Goal: Transaction & Acquisition: Book appointment/travel/reservation

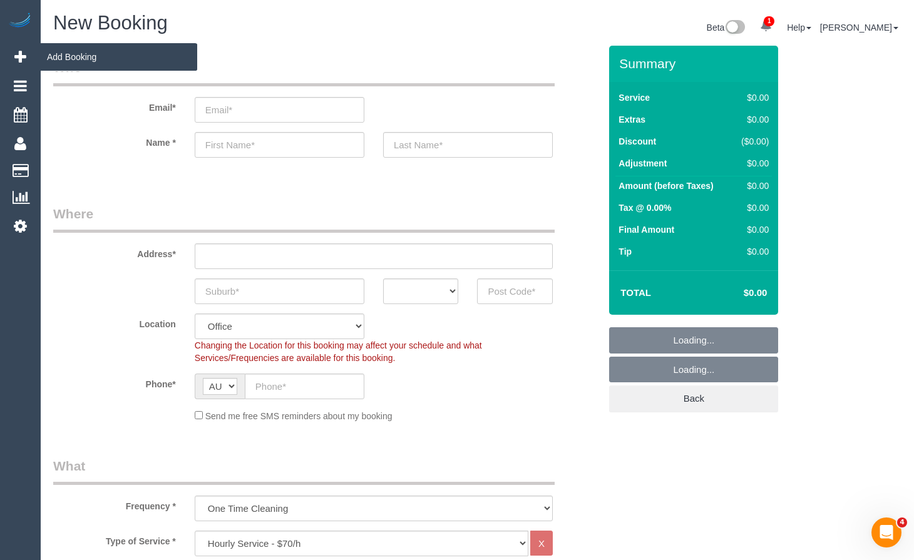
select select "object:8074"
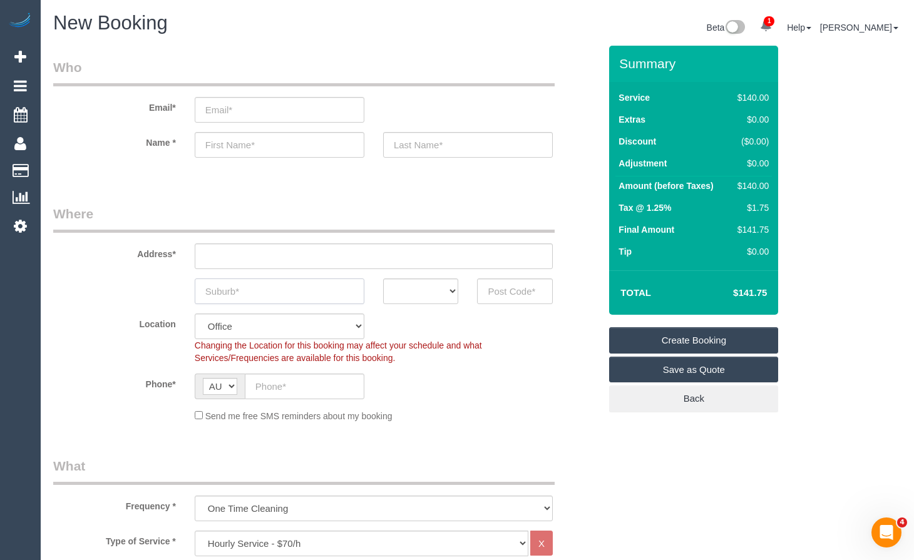
click at [268, 290] on input "text" at bounding box center [280, 292] width 170 height 26
drag, startPoint x: 205, startPoint y: 295, endPoint x: 224, endPoint y: 296, distance: 18.8
click at [205, 295] on input "urwood" at bounding box center [280, 292] width 170 height 26
type input "Burwood"
click at [438, 285] on select "ACT [GEOGRAPHIC_DATA] NT [GEOGRAPHIC_DATA] SA TAS [GEOGRAPHIC_DATA] [GEOGRAPHIC…" at bounding box center [421, 292] width 76 height 26
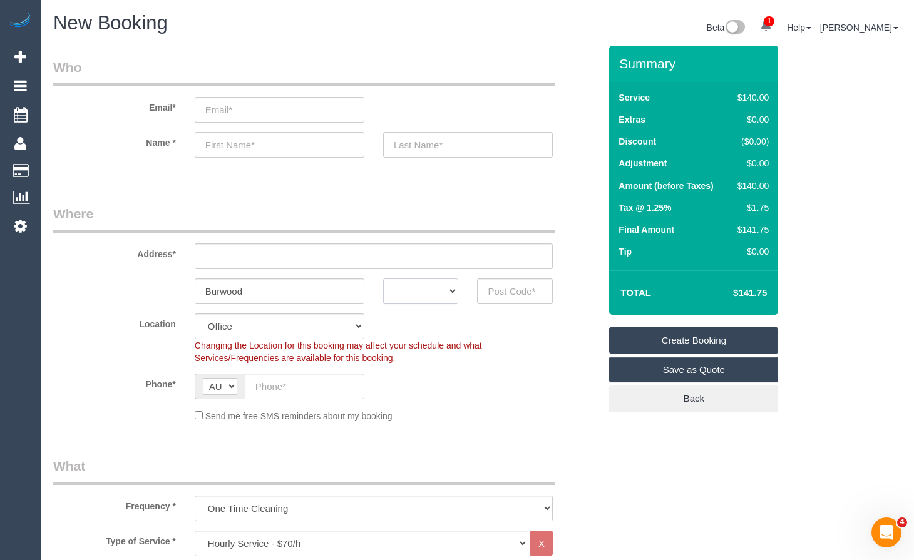
select select "VIC"
click at [383, 279] on select "ACT [GEOGRAPHIC_DATA] NT [GEOGRAPHIC_DATA] SA TAS [GEOGRAPHIC_DATA] [GEOGRAPHIC…" at bounding box center [421, 292] width 76 height 26
drag, startPoint x: 247, startPoint y: 298, endPoint x: 245, endPoint y: 205, distance: 92.7
click at [155, 274] on sui-booking-address "Address* [GEOGRAPHIC_DATA] ACT [GEOGRAPHIC_DATA] NT [GEOGRAPHIC_DATA] SA TAS [G…" at bounding box center [326, 255] width 546 height 100
click at [505, 289] on input "text" at bounding box center [515, 292] width 76 height 26
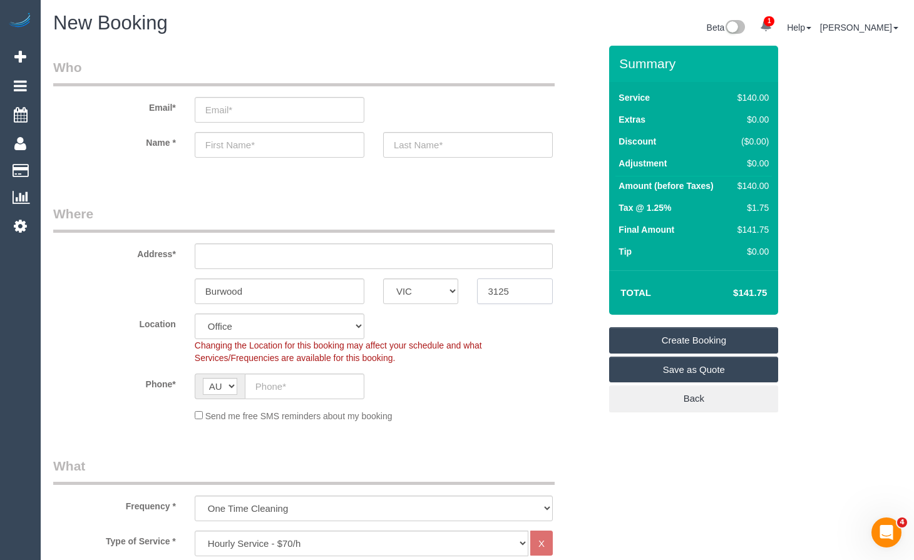
type input "3125"
click at [346, 255] on input "text" at bounding box center [374, 256] width 358 height 26
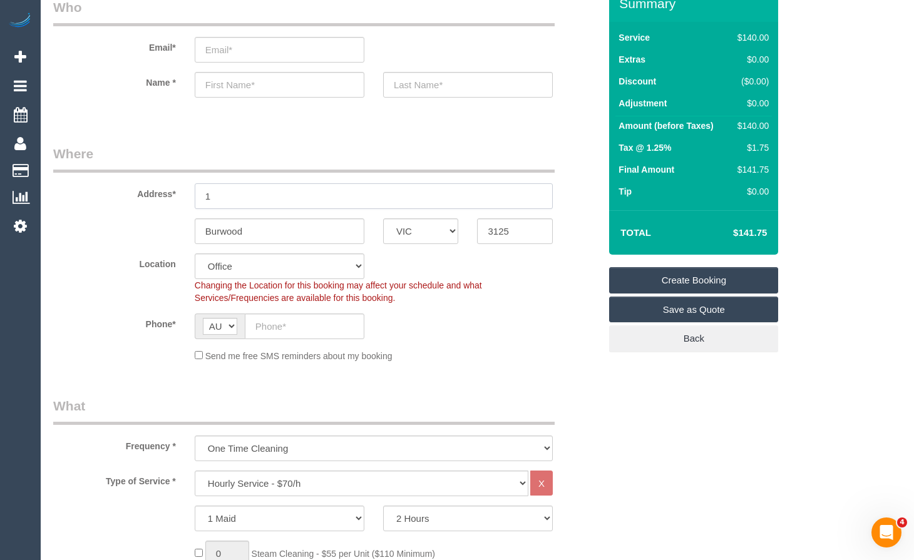
scroll to position [63, 0]
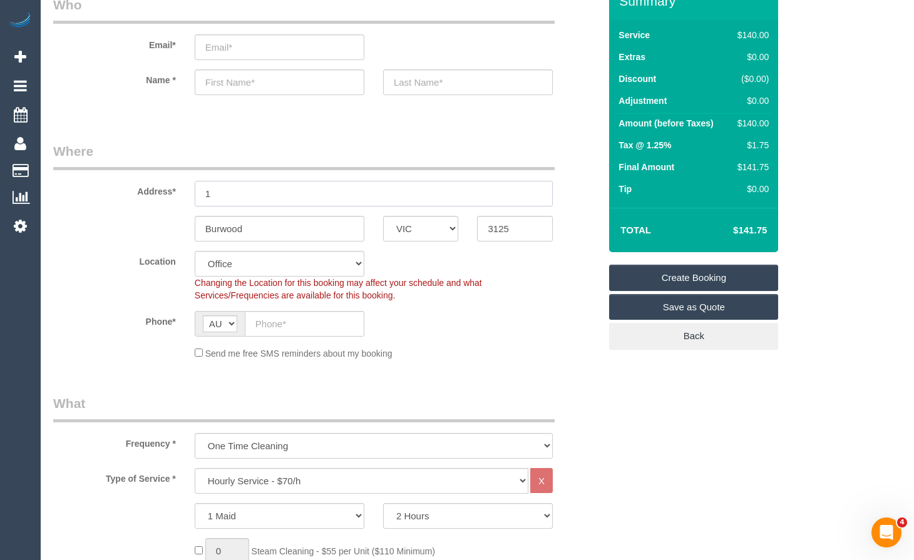
type input "1"
click at [302, 330] on input "text" at bounding box center [305, 324] width 120 height 26
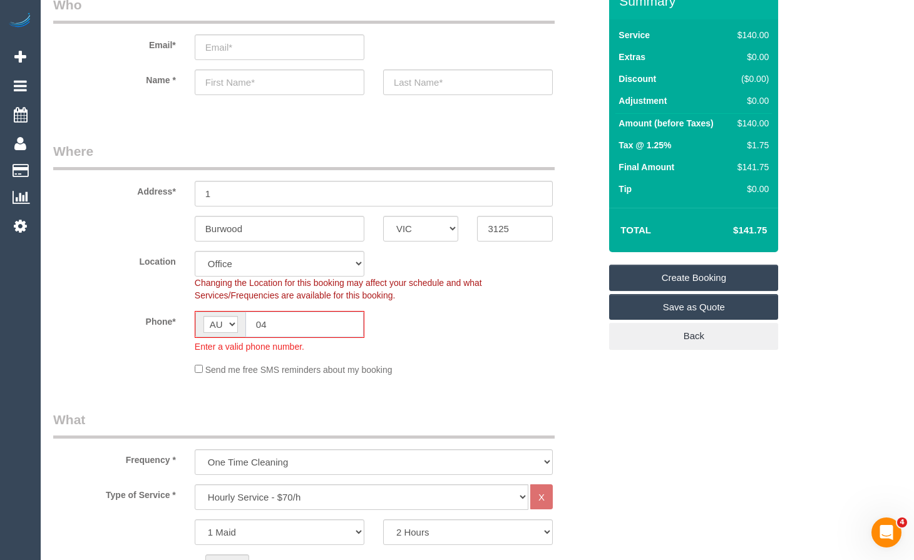
type input "045"
select select "48"
type input "0450 09"
select select "object:8079"
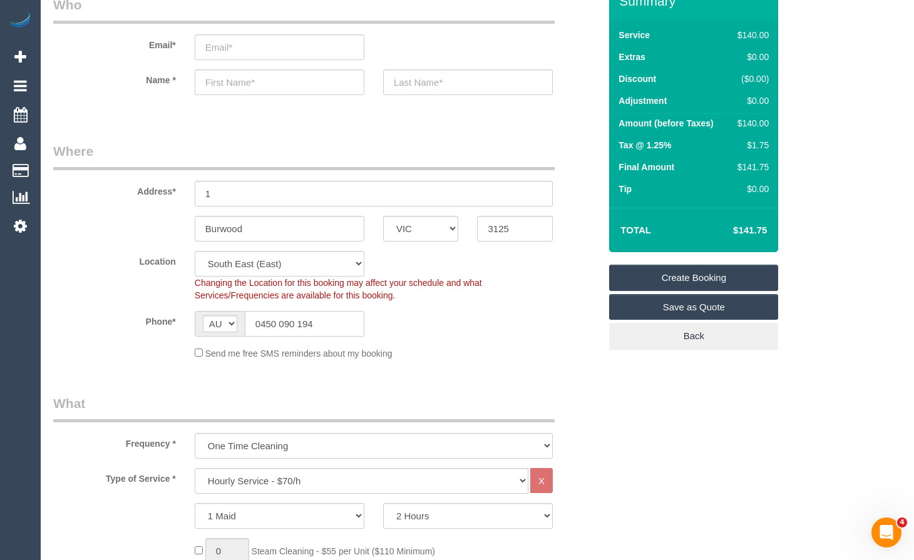
scroll to position [250, 0]
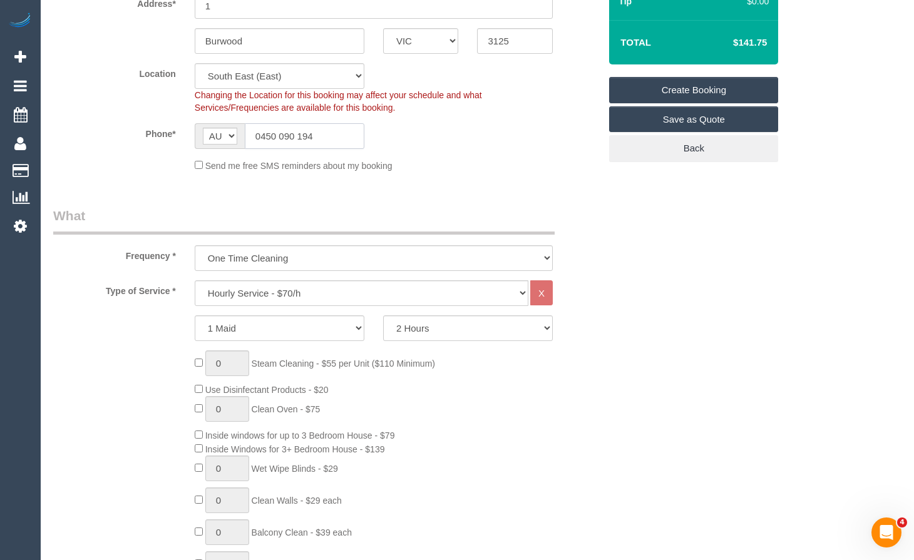
type input "0450 090 194"
drag, startPoint x: 237, startPoint y: 356, endPoint x: 203, endPoint y: 364, distance: 34.9
click at [203, 364] on span "1 Steam Cleaning - $55 per Unit ($110 Minimum)" at bounding box center [315, 364] width 240 height 10
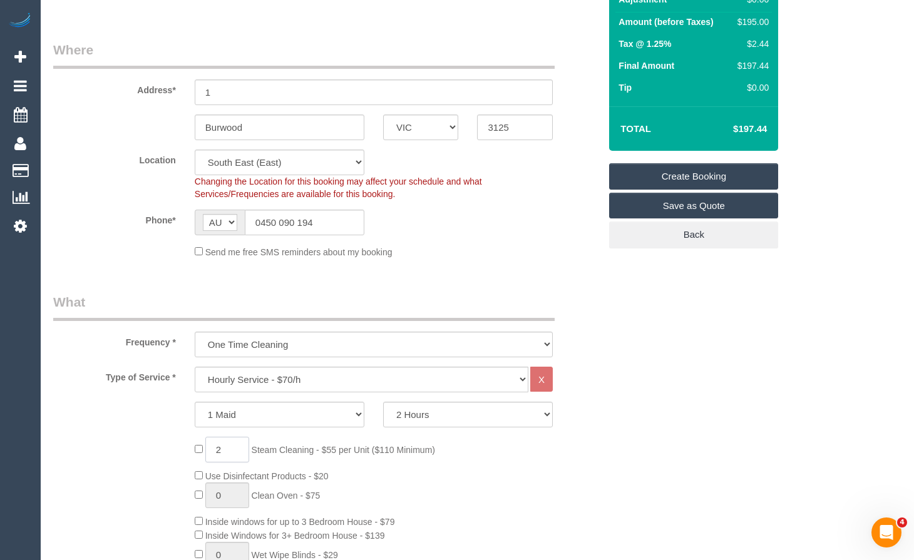
scroll to position [125, 0]
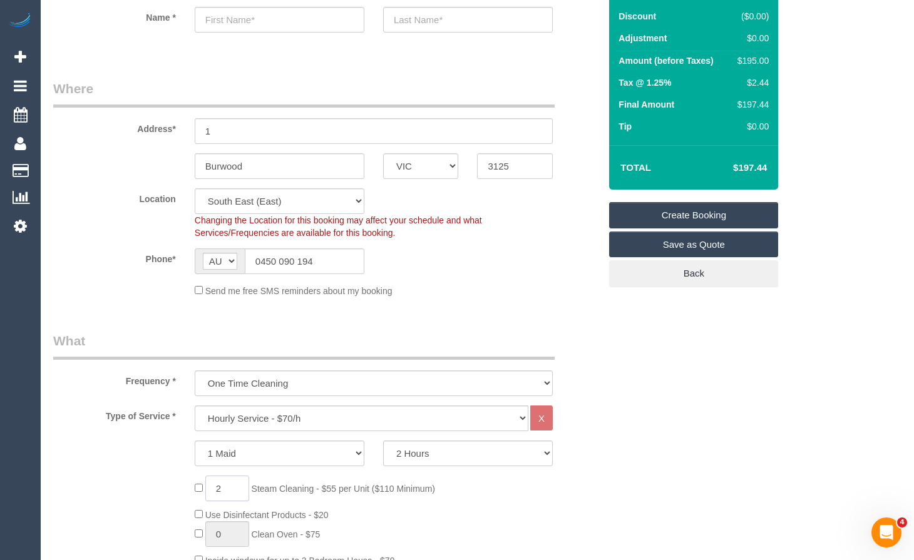
type input "2"
